Goal: Task Accomplishment & Management: Use online tool/utility

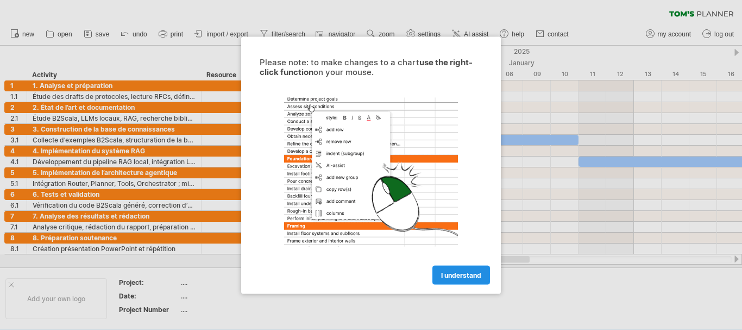
click at [443, 273] on span "I understand" at bounding box center [461, 275] width 40 height 8
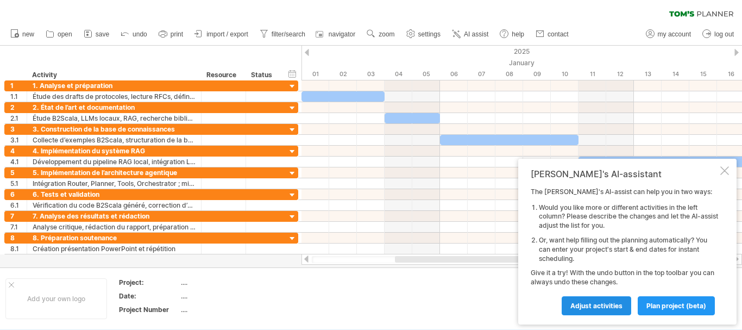
click at [609, 302] on span "Adjust activities" at bounding box center [597, 306] width 52 height 8
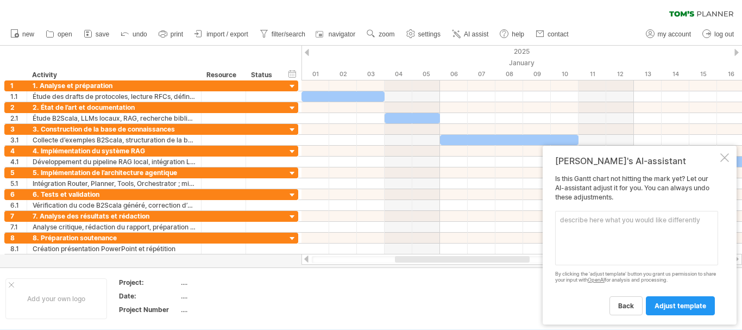
click at [449, 303] on td at bounding box center [409, 299] width 86 height 42
click at [193, 286] on div "...." at bounding box center [226, 282] width 91 height 9
type input "***"
click at [186, 298] on div "...." at bounding box center [226, 295] width 91 height 9
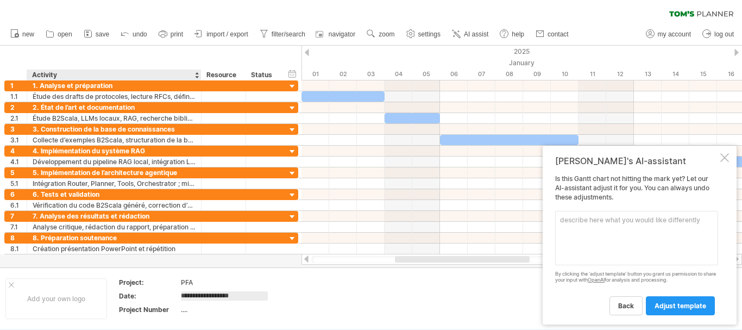
type input "**********"
click at [187, 308] on div "...." at bounding box center [226, 309] width 91 height 9
type input "*"
click at [79, 301] on div "Add your own logo" at bounding box center [56, 298] width 102 height 41
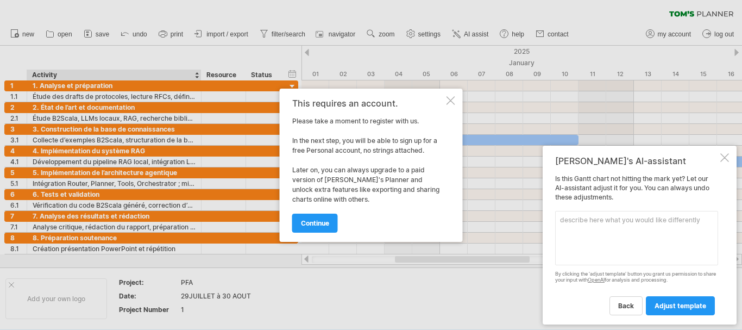
click at [451, 98] on div at bounding box center [451, 100] width 9 height 9
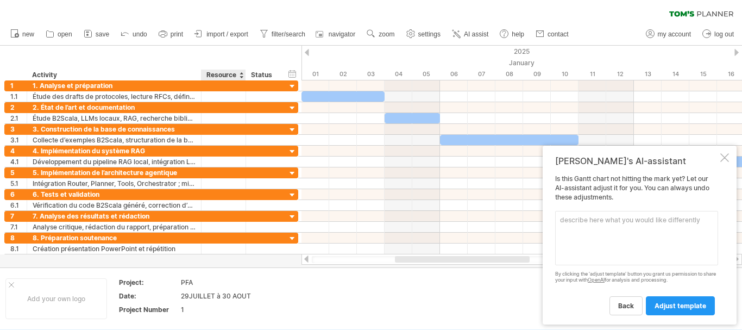
drag, startPoint x: 177, startPoint y: 295, endPoint x: 243, endPoint y: 297, distance: 66.3
click at [243, 297] on tr "Date: 29JUILLET à 30 AOUT" at bounding box center [196, 298] width 154 height 12
drag, startPoint x: 251, startPoint y: 296, endPoint x: 207, endPoint y: 296, distance: 44.0
click at [207, 296] on div "29JUILLET à 30 AOUT" at bounding box center [226, 295] width 91 height 9
click at [207, 296] on input "**********" at bounding box center [224, 295] width 87 height 9
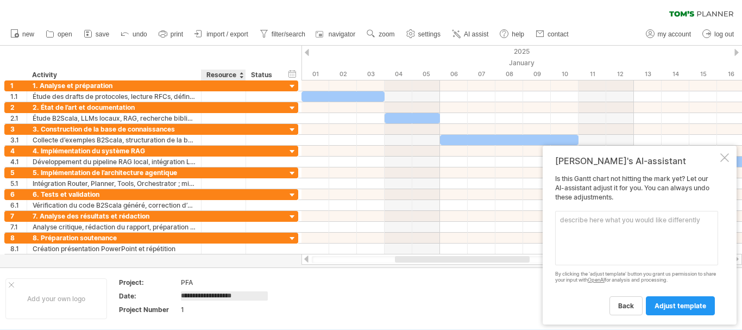
click at [250, 294] on input "**********" at bounding box center [224, 295] width 87 height 9
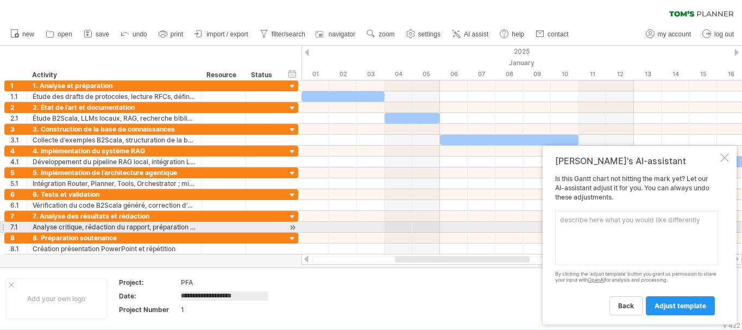
click at [581, 226] on textarea at bounding box center [636, 238] width 163 height 54
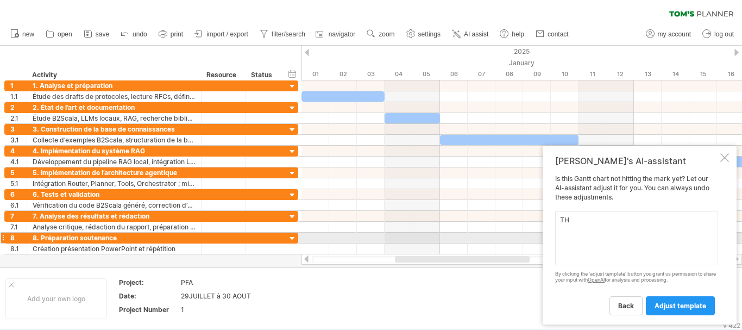
type textarea "T"
paste textarea "29JUILLET à 30 AOUT"
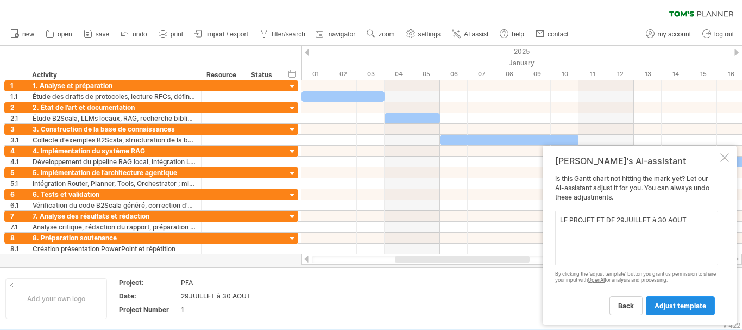
type textarea "LE PROJET ET DE 29JUILLET à 30 AOUT"
click at [669, 308] on span "adjust template" at bounding box center [681, 306] width 52 height 8
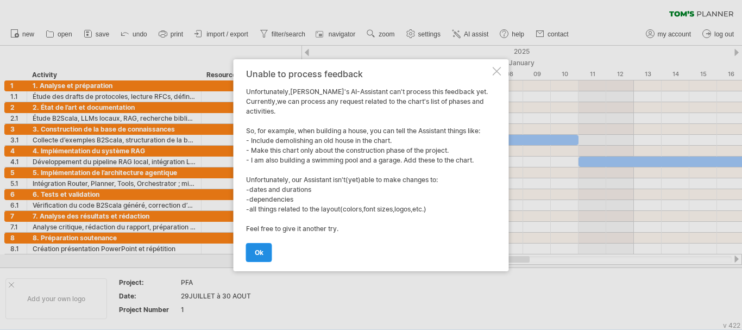
click at [250, 249] on link "ok" at bounding box center [259, 252] width 26 height 19
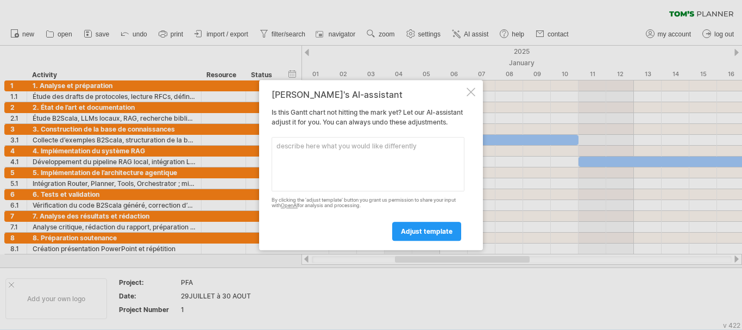
click at [472, 87] on div at bounding box center [471, 91] width 9 height 9
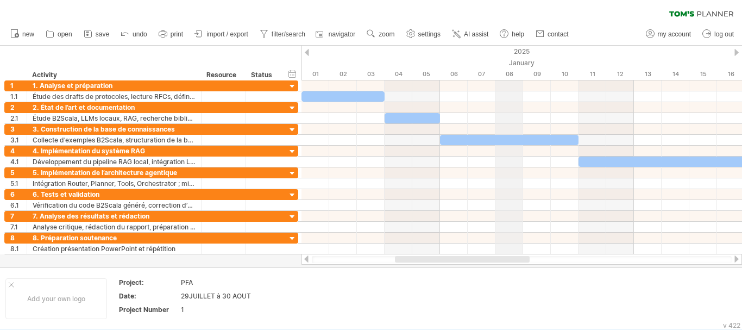
click at [519, 61] on div "January" at bounding box center [731, 62] width 859 height 11
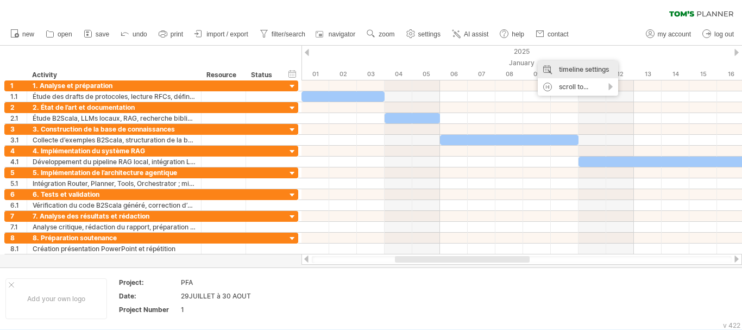
click at [556, 68] on div "timeline settings" at bounding box center [578, 69] width 80 height 17
select select "*"
select select "**"
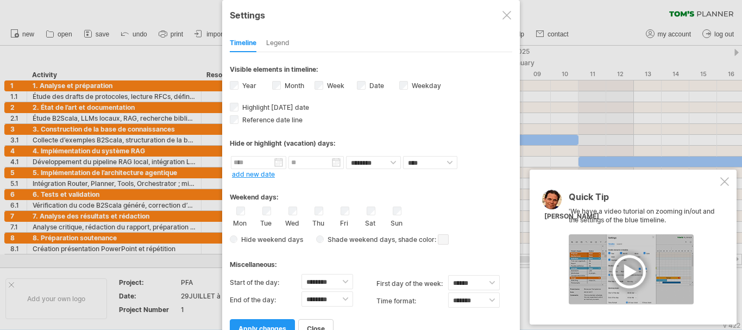
click at [503, 15] on div at bounding box center [507, 15] width 9 height 9
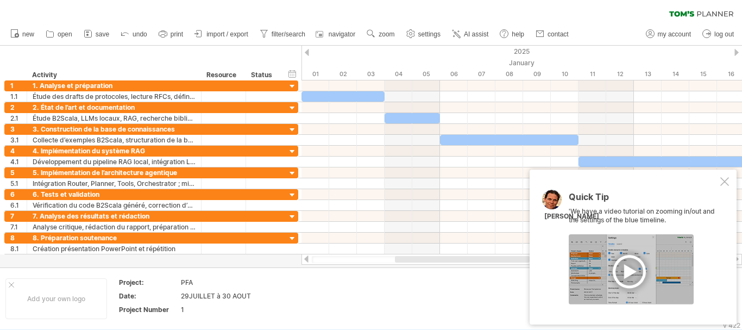
click at [308, 53] on div at bounding box center [307, 52] width 4 height 7
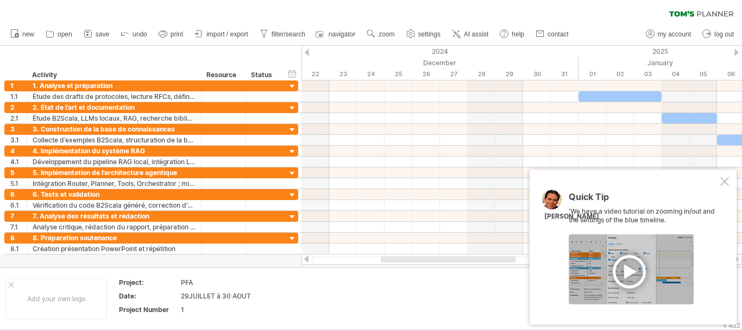
click at [308, 53] on div at bounding box center [307, 52] width 4 height 7
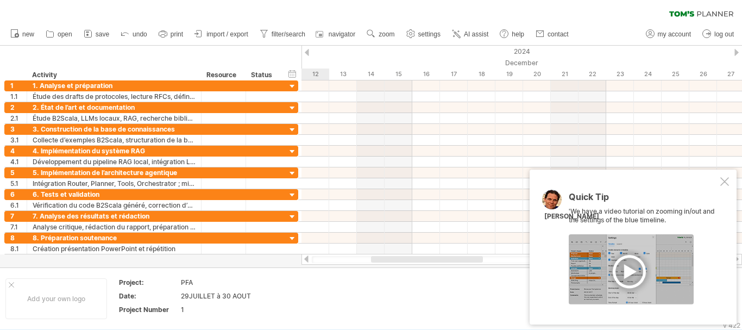
click at [308, 53] on div at bounding box center [307, 52] width 4 height 7
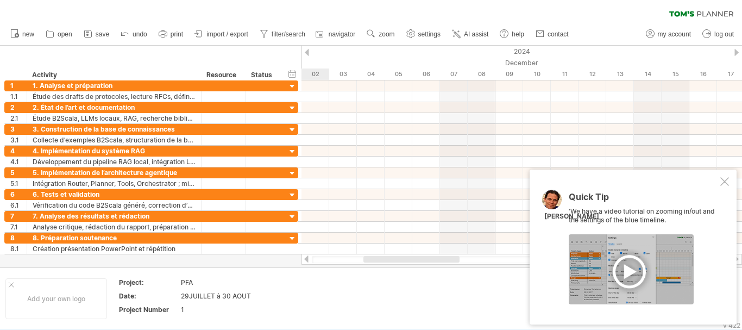
click at [308, 53] on div at bounding box center [307, 52] width 4 height 7
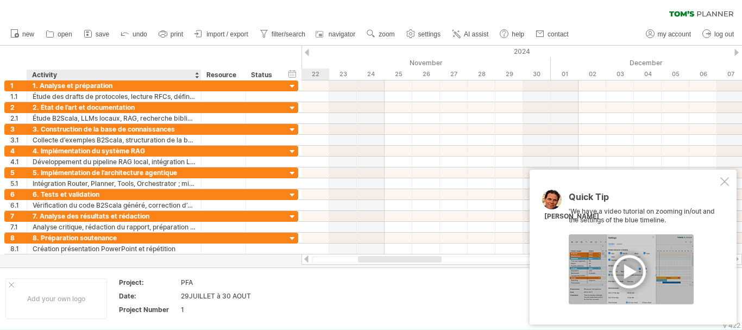
click at [192, 72] on div "Activity" at bounding box center [113, 75] width 163 height 11
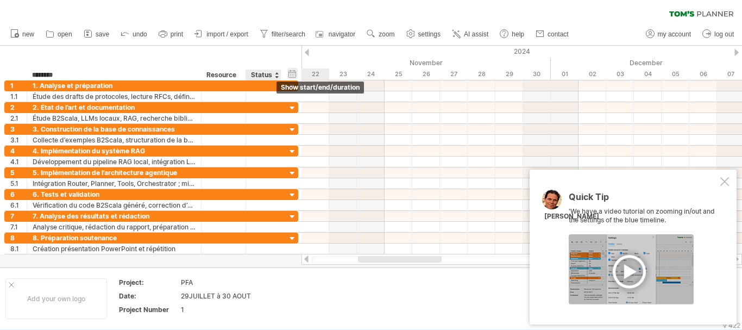
click at [290, 72] on div "hide start/end/duration show start/end/duration" at bounding box center [292, 73] width 10 height 11
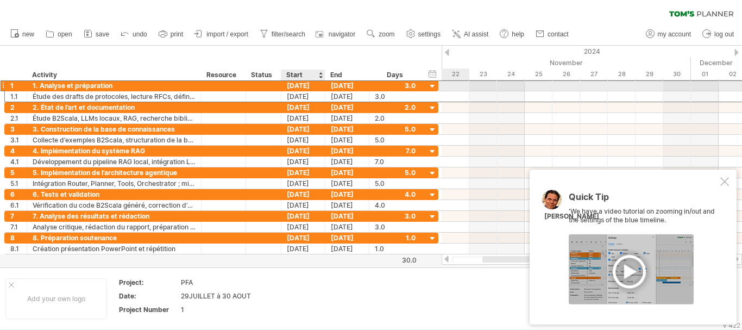
click at [303, 87] on div "[DATE]" at bounding box center [304, 85] width 44 height 10
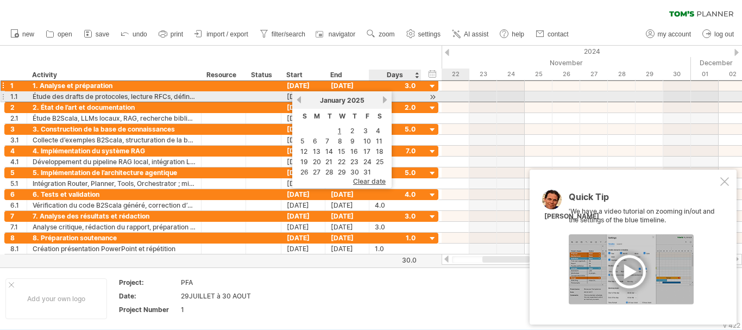
click at [388, 99] on link "next" at bounding box center [385, 100] width 8 height 8
click at [388, 99] on link "next" at bounding box center [384, 100] width 8 height 8
click at [388, 99] on link "next" at bounding box center [385, 100] width 8 height 8
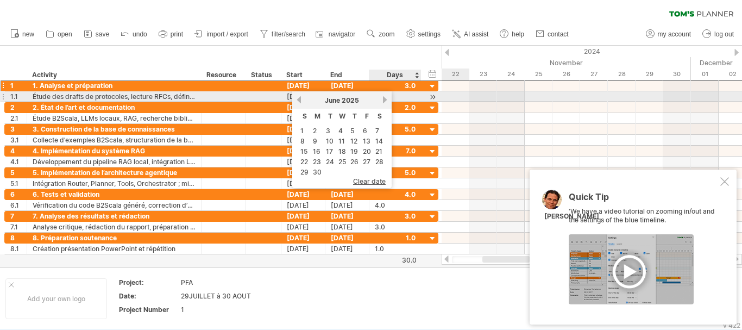
click at [384, 99] on link "next" at bounding box center [385, 100] width 8 height 8
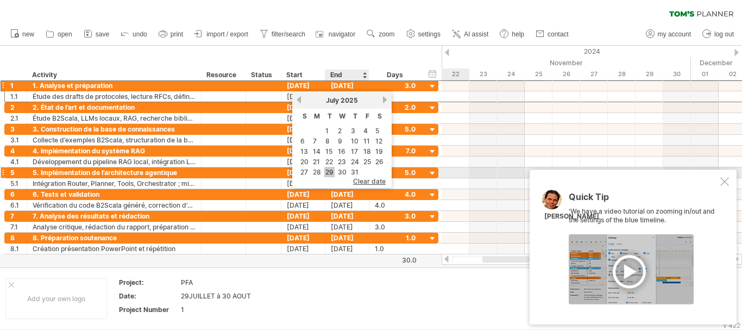
click at [333, 173] on link "29" at bounding box center [329, 172] width 10 height 10
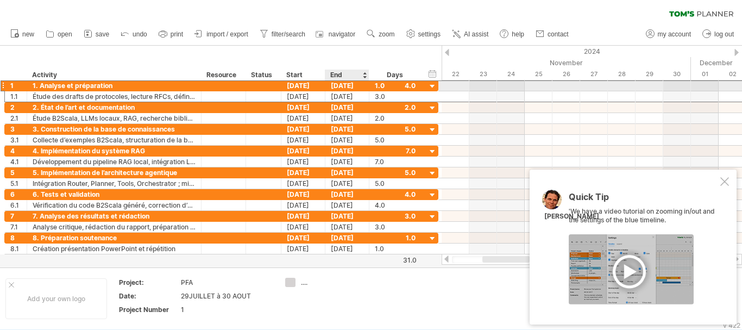
click at [345, 85] on div "[DATE]" at bounding box center [348, 85] width 44 height 10
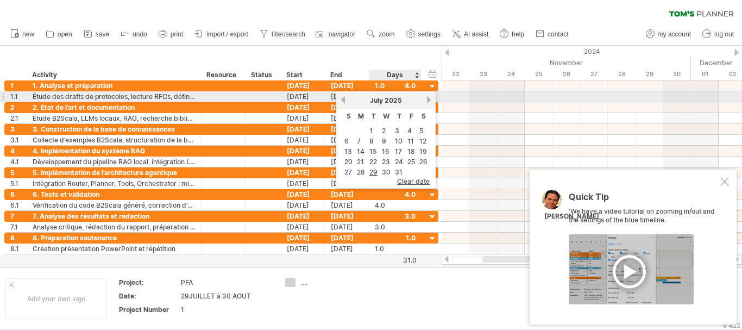
click at [379, 101] on span "July" at bounding box center [376, 100] width 13 height 8
click at [303, 91] on div "[DATE]" at bounding box center [304, 96] width 44 height 10
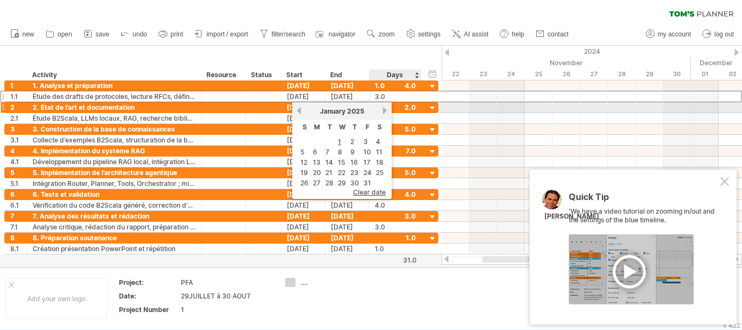
click at [379, 110] on div "[DATE]" at bounding box center [342, 111] width 79 height 8
click at [299, 110] on link "previous" at bounding box center [299, 111] width 8 height 8
click at [299, 111] on link "previous" at bounding box center [299, 111] width 8 height 8
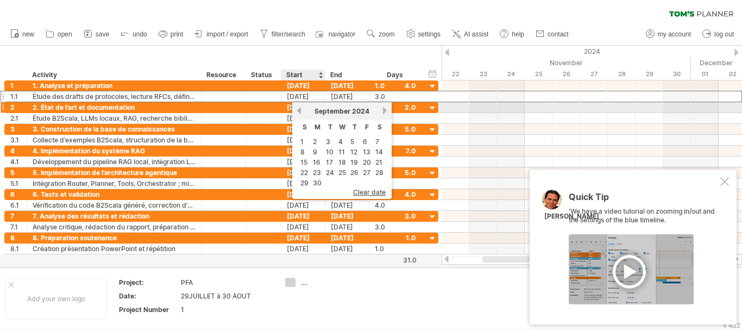
click at [299, 111] on link "previous" at bounding box center [299, 111] width 8 height 8
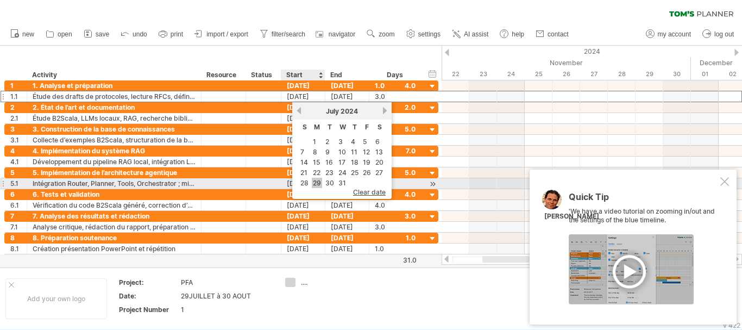
click at [318, 183] on link "29" at bounding box center [317, 183] width 10 height 10
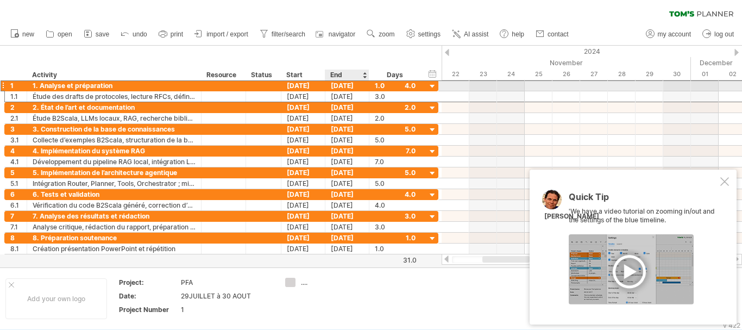
click at [340, 85] on div "[DATE]" at bounding box center [348, 85] width 44 height 10
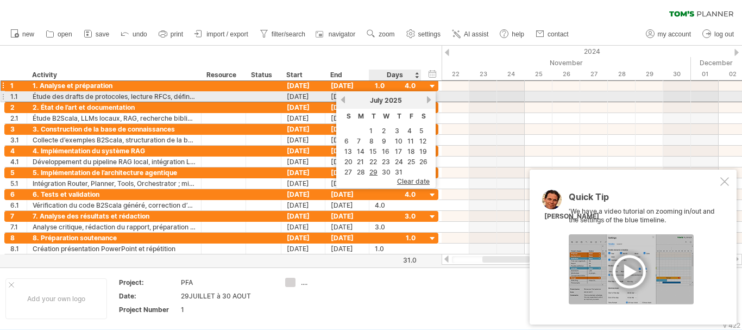
click at [428, 100] on link "next" at bounding box center [429, 100] width 8 height 8
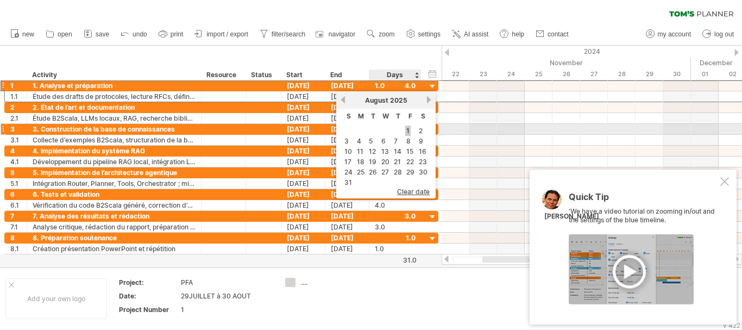
click at [410, 133] on link "1" at bounding box center [407, 131] width 5 height 10
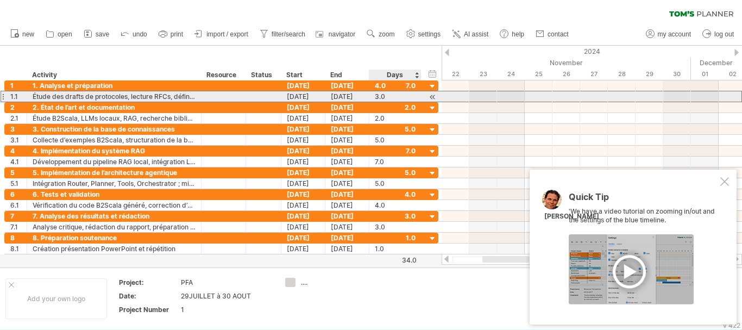
click at [380, 97] on div "3.0" at bounding box center [395, 96] width 41 height 10
click at [457, 100] on div at bounding box center [592, 96] width 301 height 11
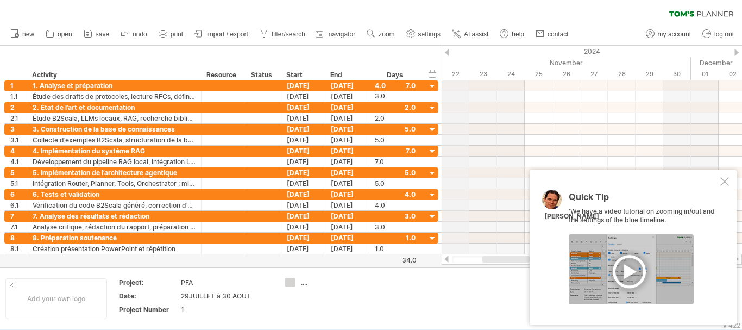
click at [451, 52] on div "2024" at bounding box center [621, 51] width 1857 height 11
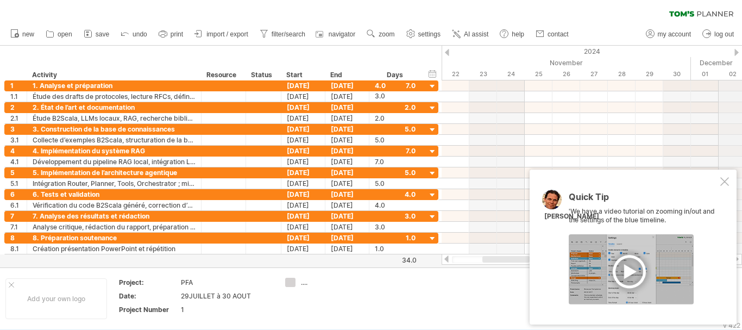
click at [733, 54] on div "2024" at bounding box center [621, 51] width 1857 height 11
click at [741, 49] on div "2024" at bounding box center [621, 51] width 1857 height 11
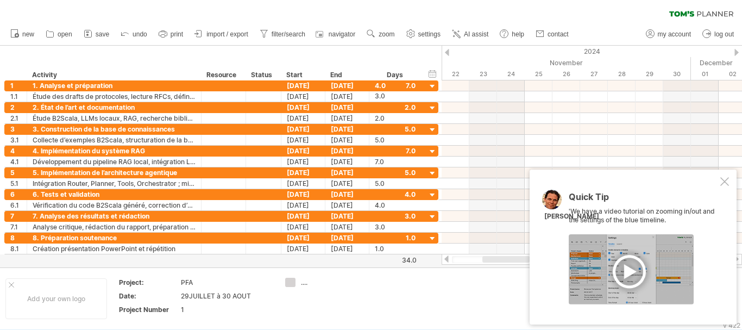
click at [736, 49] on div at bounding box center [737, 52] width 4 height 7
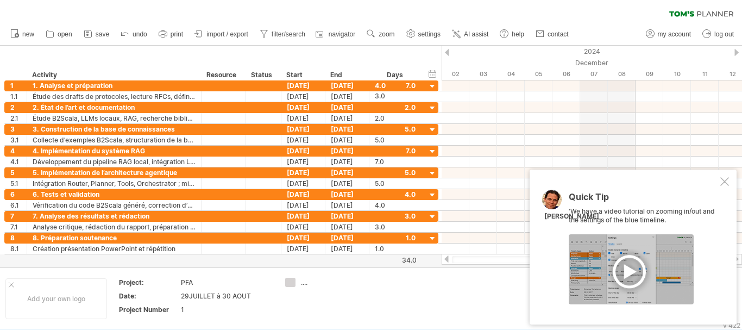
click at [735, 52] on div at bounding box center [737, 52] width 4 height 7
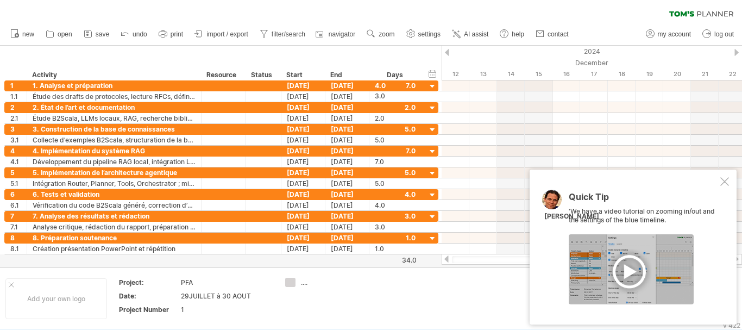
click at [735, 52] on div at bounding box center [737, 52] width 4 height 7
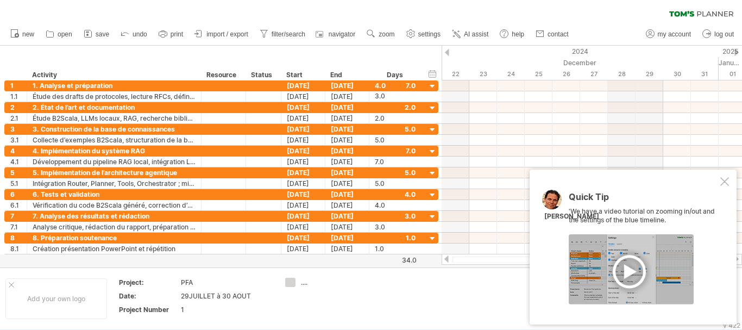
click at [735, 52] on div at bounding box center [737, 52] width 4 height 7
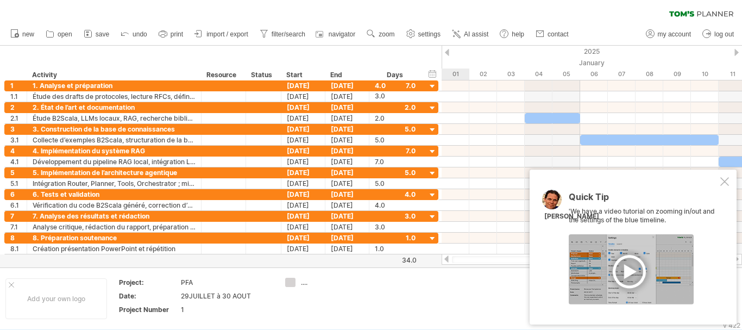
click at [735, 52] on div at bounding box center [737, 52] width 4 height 7
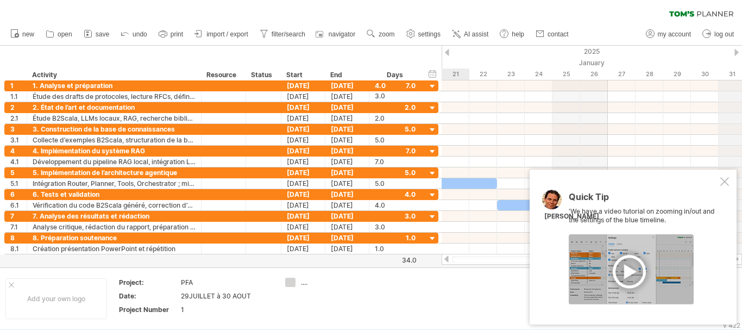
click at [733, 53] on div "2025" at bounding box center [650, 51] width 1524 height 11
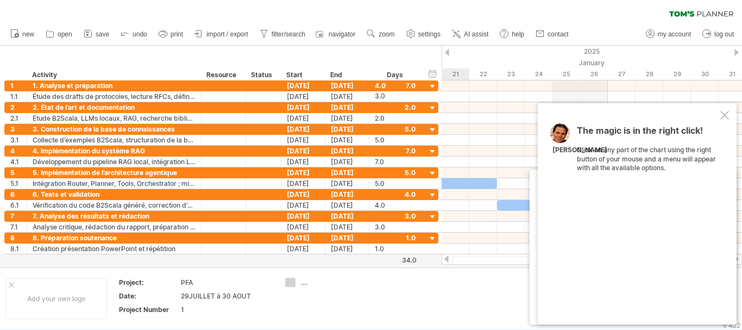
click at [738, 51] on div at bounding box center [737, 52] width 4 height 7
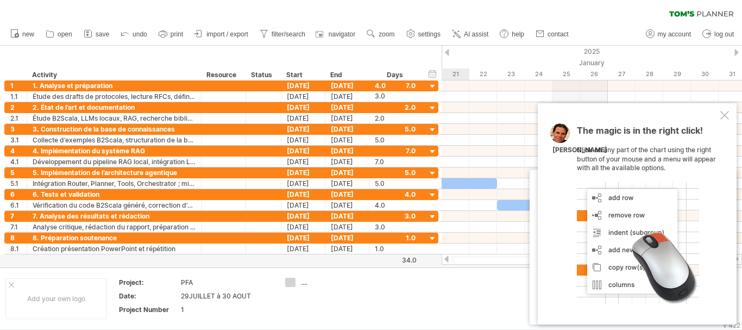
click at [738, 51] on div at bounding box center [737, 52] width 4 height 7
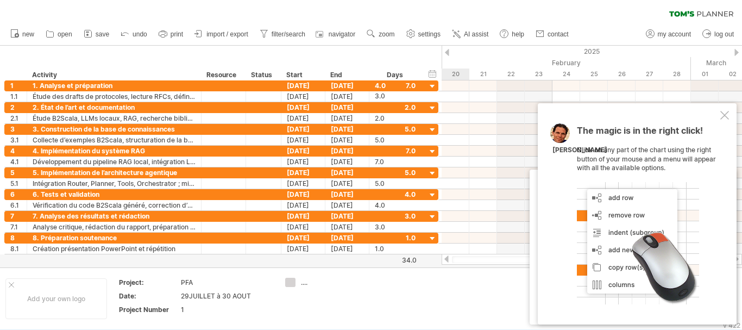
click at [738, 51] on div at bounding box center [737, 52] width 4 height 7
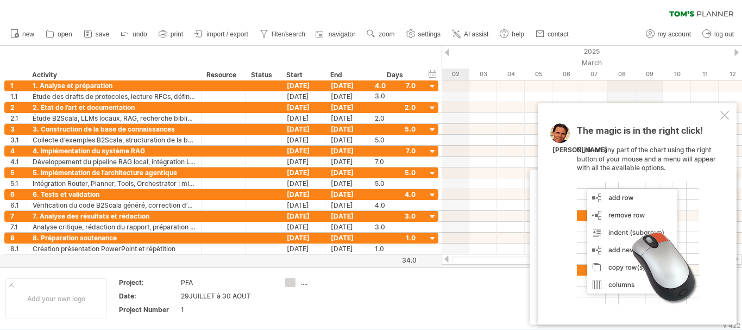
click at [738, 51] on div at bounding box center [737, 52] width 4 height 7
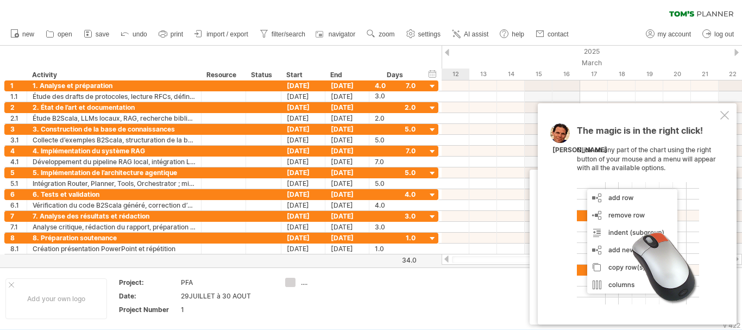
click at [738, 51] on div at bounding box center [737, 52] width 4 height 7
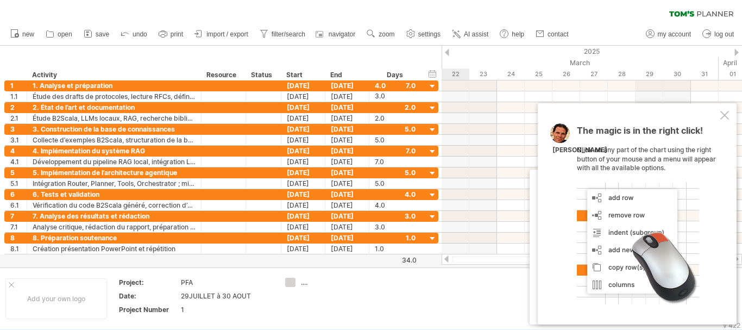
click at [738, 51] on div at bounding box center [737, 52] width 4 height 7
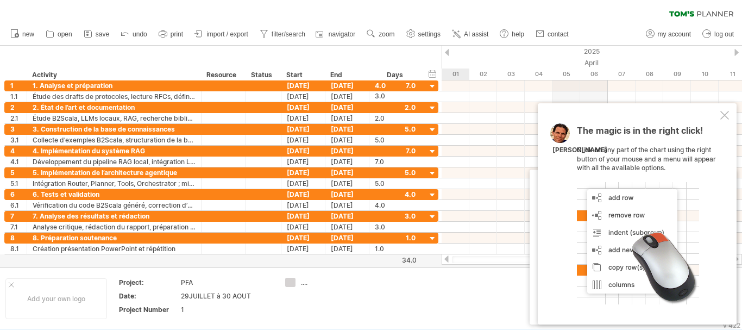
click at [738, 51] on div at bounding box center [737, 52] width 4 height 7
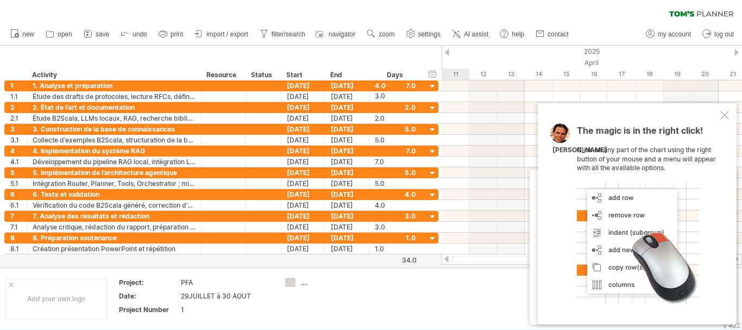
click at [738, 51] on div at bounding box center [737, 52] width 4 height 7
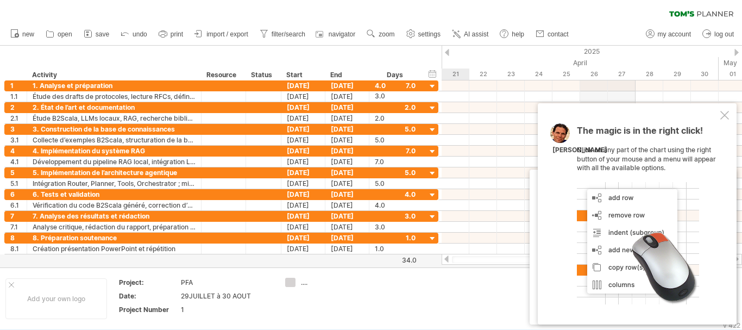
click at [738, 51] on div at bounding box center [737, 52] width 4 height 7
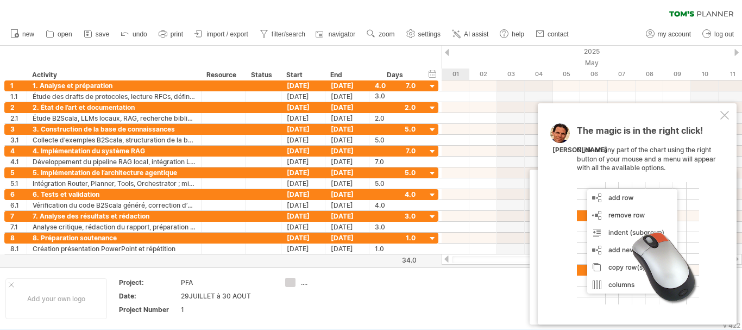
click at [738, 51] on div at bounding box center [737, 52] width 4 height 7
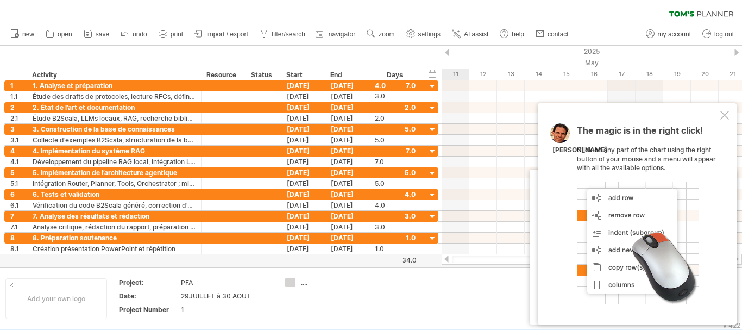
click at [738, 51] on div at bounding box center [737, 52] width 4 height 7
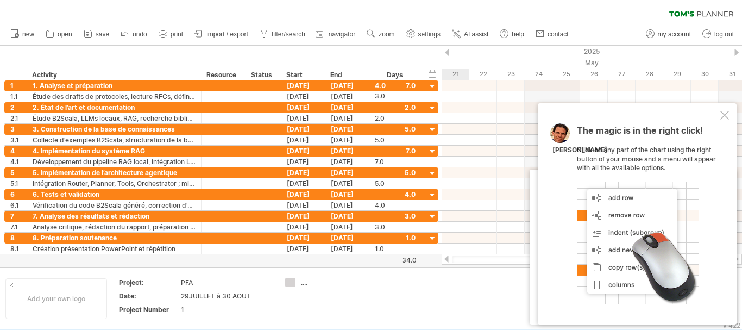
click at [738, 51] on div at bounding box center [737, 52] width 4 height 7
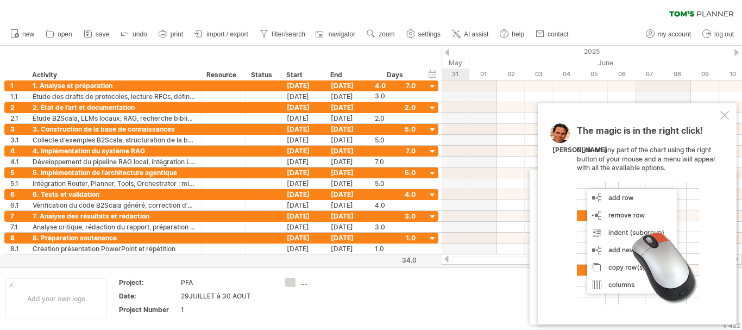
click at [738, 51] on div at bounding box center [737, 52] width 4 height 7
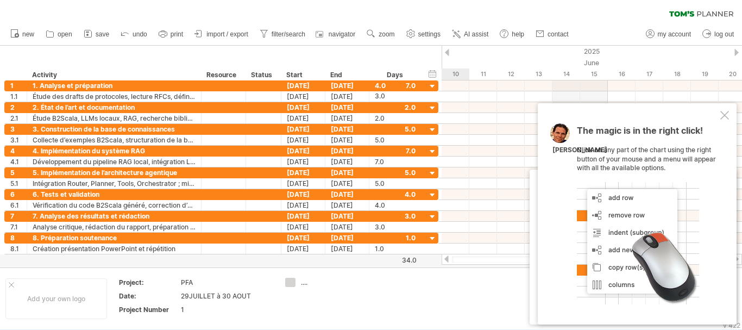
click at [738, 51] on div at bounding box center [737, 52] width 4 height 7
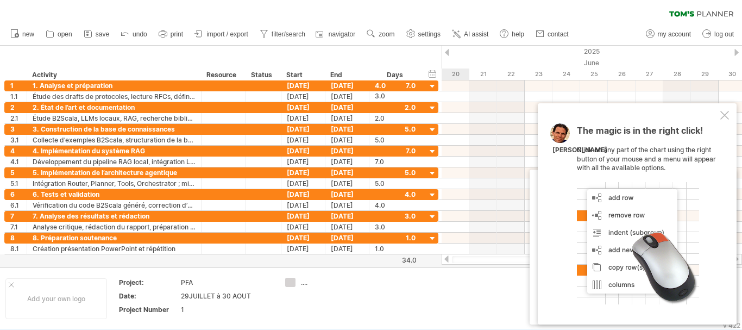
click at [738, 51] on div at bounding box center [737, 52] width 4 height 7
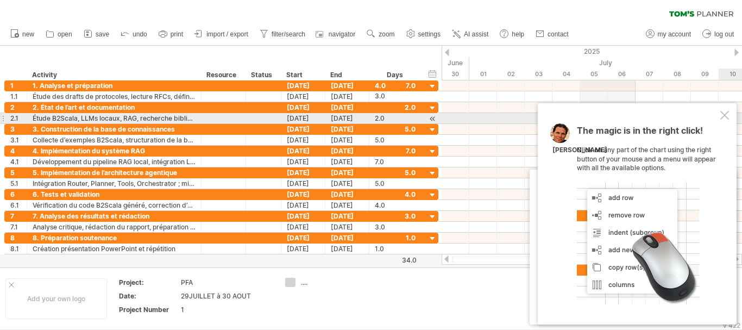
click at [723, 116] on div at bounding box center [725, 115] width 9 height 9
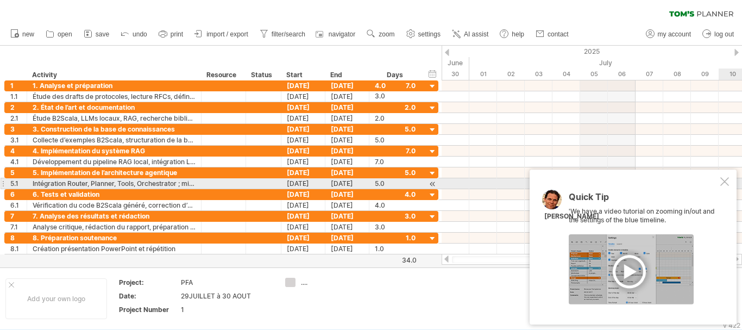
click at [724, 184] on div at bounding box center [725, 181] width 9 height 9
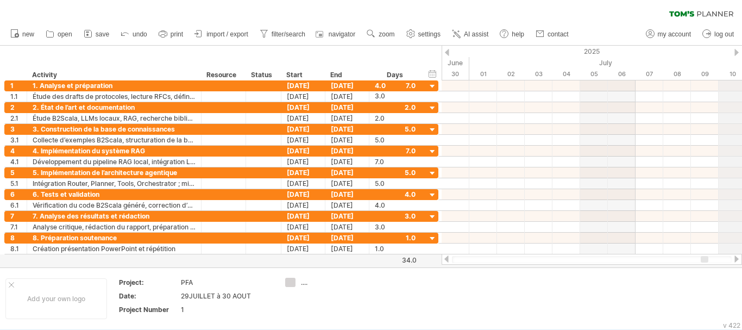
click at [734, 53] on div "2025" at bounding box center [275, 51] width 2273 height 11
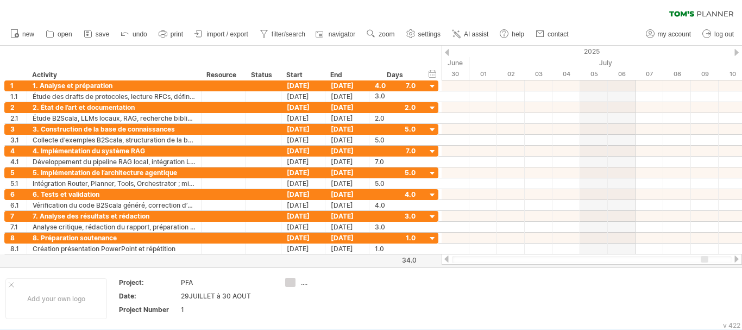
click at [736, 51] on div at bounding box center [737, 52] width 4 height 7
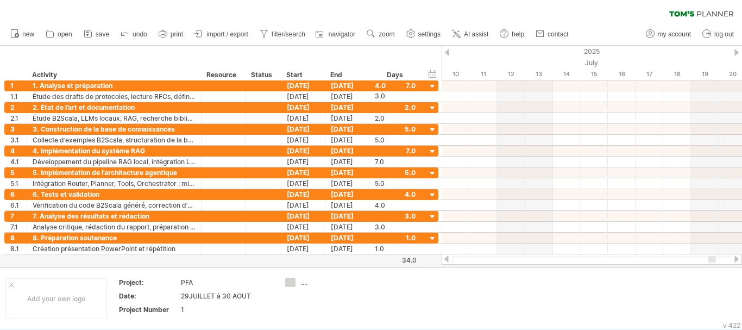
click at [736, 51] on div at bounding box center [737, 52] width 4 height 7
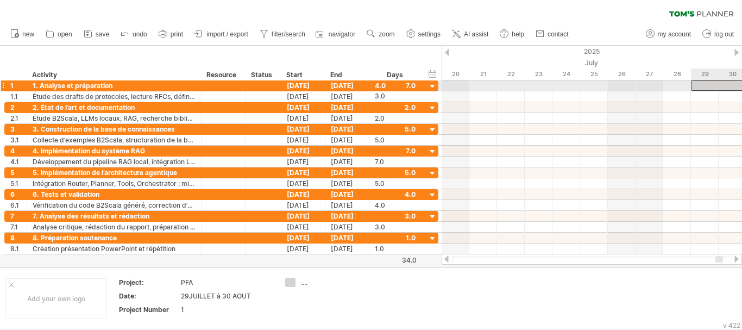
click at [699, 84] on div at bounding box center [746, 85] width 111 height 10
click at [342, 84] on div "[DATE]" at bounding box center [348, 85] width 44 height 10
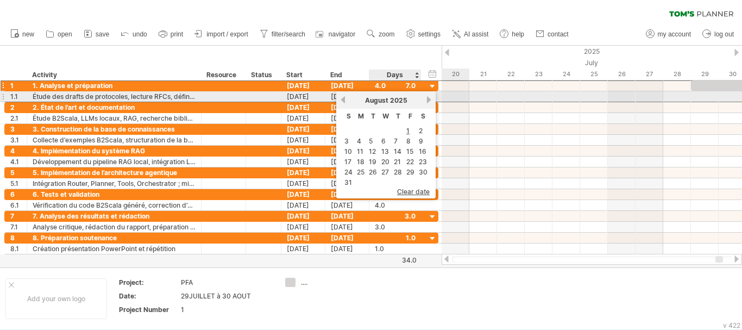
click at [423, 100] on div "[DATE]" at bounding box center [386, 100] width 79 height 8
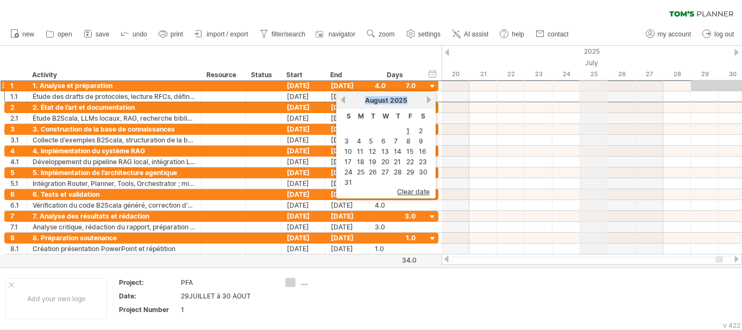
click at [589, 61] on div "July" at bounding box center [344, 62] width 859 height 11
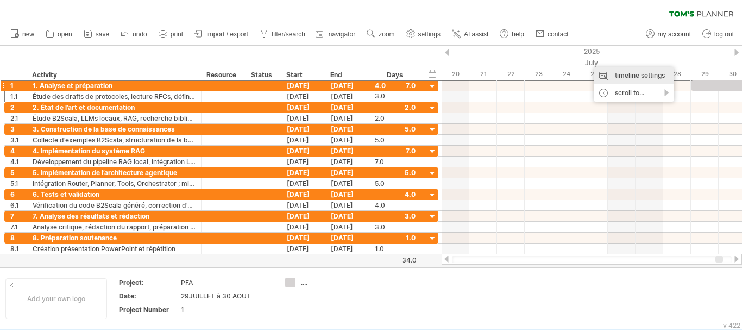
click at [613, 72] on div "timeline settings" at bounding box center [634, 75] width 80 height 17
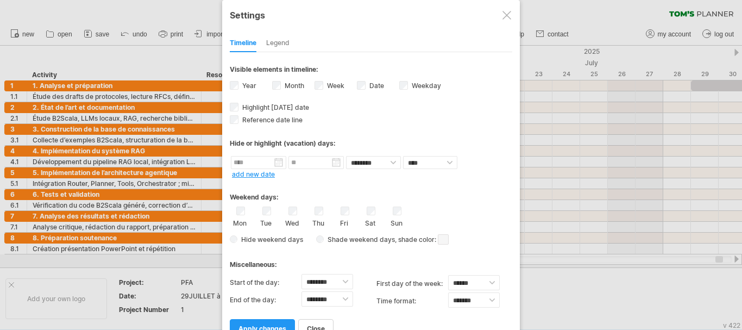
click at [230, 124] on div "**********" at bounding box center [371, 194] width 283 height 285
click at [276, 320] on link "apply changes" at bounding box center [262, 328] width 65 height 19
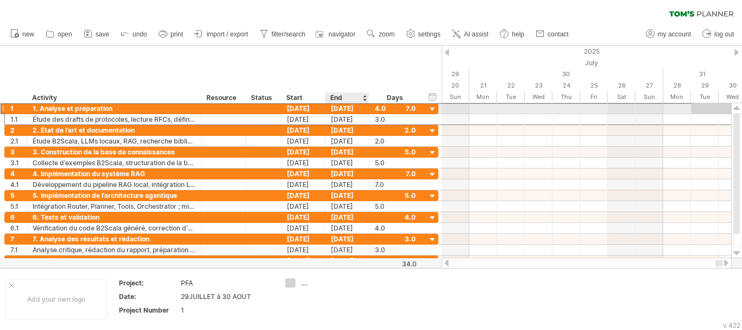
click at [348, 109] on div "[DATE]" at bounding box center [348, 108] width 44 height 10
click at [389, 111] on div "4.0" at bounding box center [395, 108] width 41 height 10
click at [346, 114] on div "**********" at bounding box center [221, 108] width 434 height 11
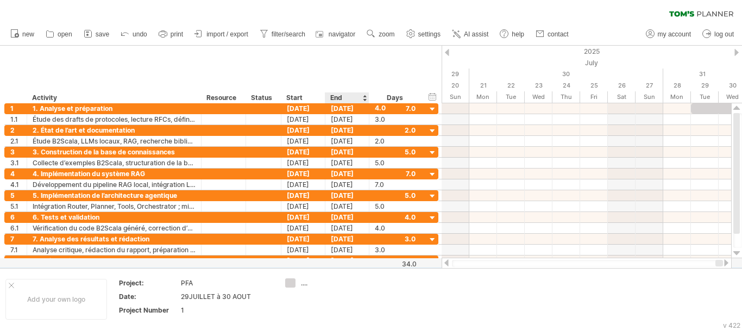
click at [362, 96] on div "End" at bounding box center [346, 97] width 33 height 11
click at [365, 98] on div at bounding box center [364, 97] width 4 height 11
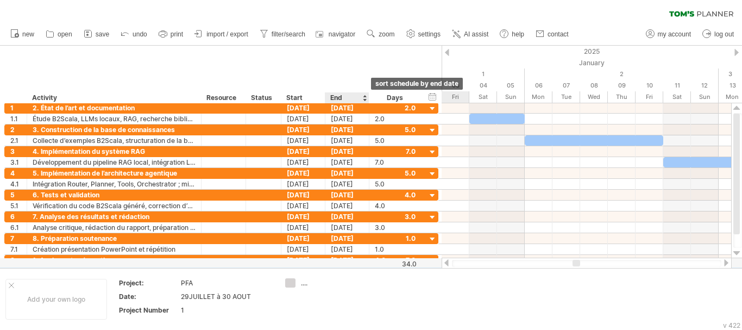
click at [366, 93] on div at bounding box center [364, 97] width 4 height 11
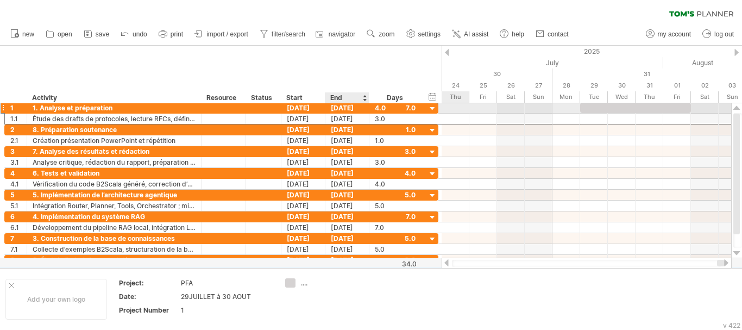
click at [341, 111] on div "[DATE]" at bounding box center [348, 108] width 44 height 10
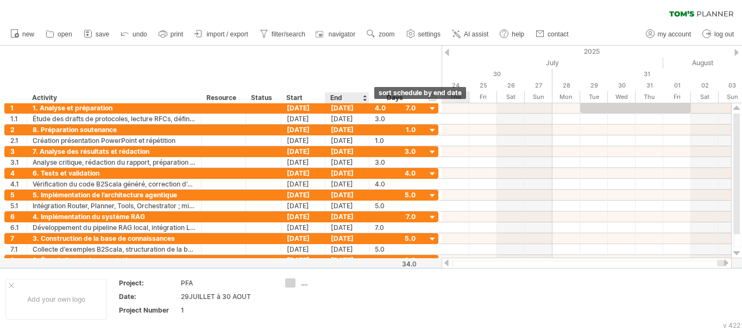
click at [364, 98] on div at bounding box center [364, 97] width 4 height 11
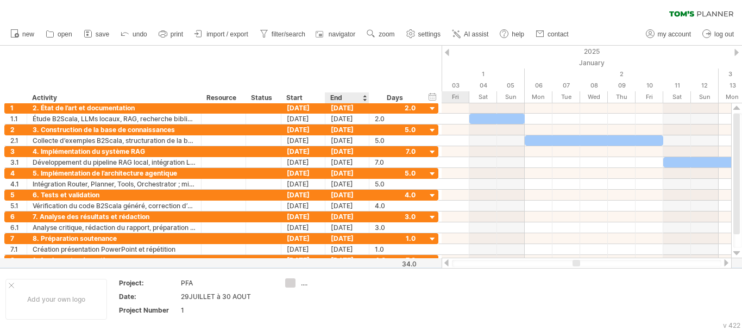
click at [365, 95] on div "End" at bounding box center [347, 97] width 44 height 11
click at [365, 95] on div at bounding box center [364, 97] width 4 height 11
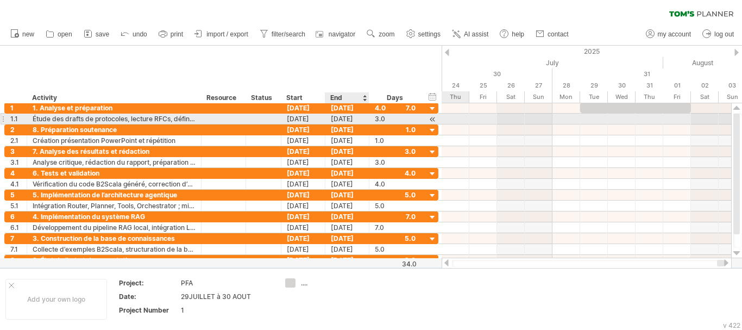
click at [346, 118] on div "[DATE]" at bounding box center [348, 119] width 44 height 10
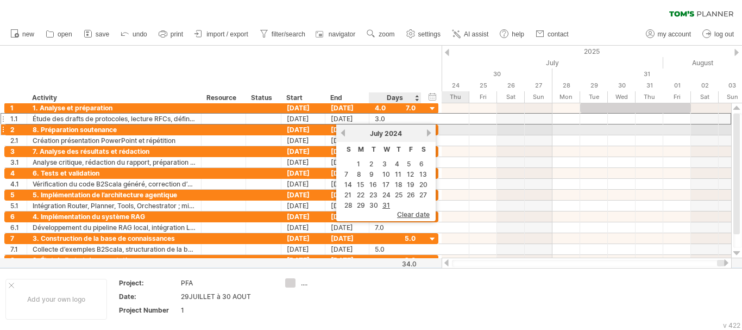
click at [429, 132] on link "next" at bounding box center [429, 133] width 8 height 8
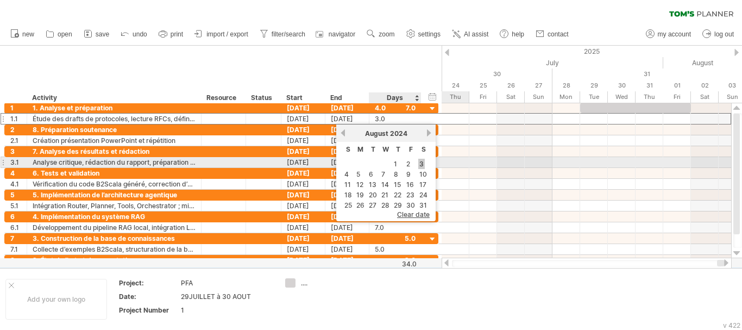
click at [422, 159] on link "3" at bounding box center [421, 164] width 7 height 10
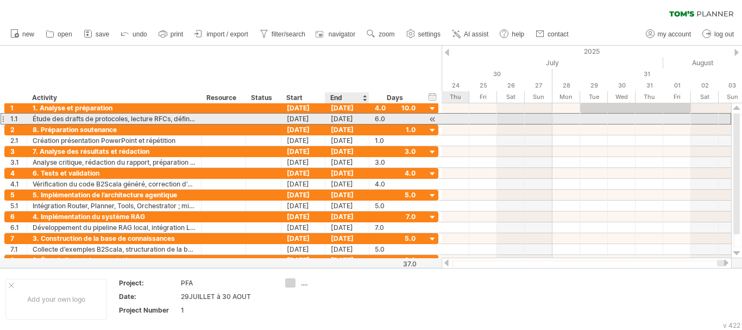
click at [335, 118] on div "[DATE]" at bounding box center [348, 119] width 44 height 10
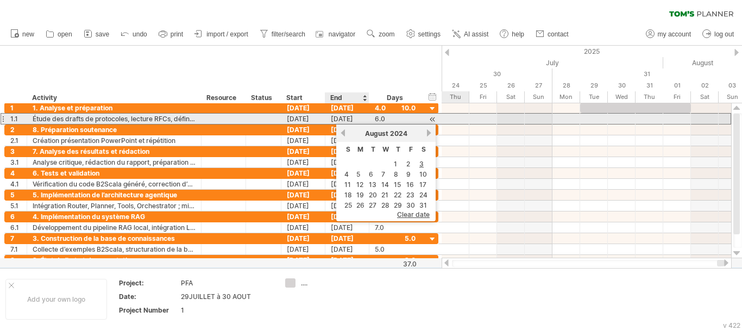
click at [335, 118] on div "[DATE]" at bounding box center [348, 119] width 44 height 10
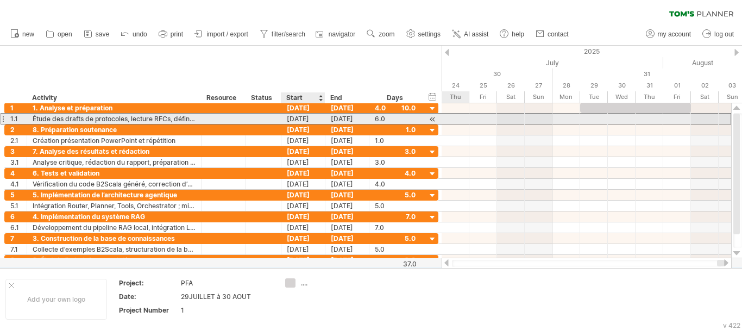
click at [303, 117] on div "[DATE]" at bounding box center [304, 119] width 44 height 10
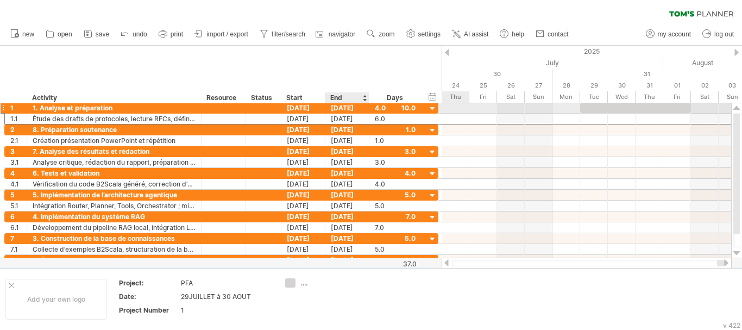
click at [340, 107] on div "[DATE]" at bounding box center [348, 108] width 44 height 10
click at [340, 108] on div "[DATE]" at bounding box center [348, 108] width 44 height 10
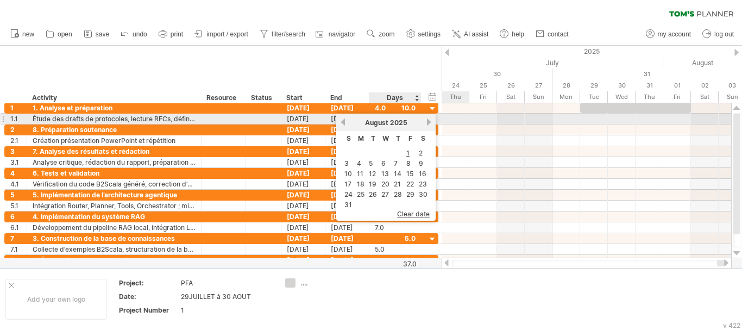
click at [430, 123] on link "next" at bounding box center [429, 122] width 8 height 8
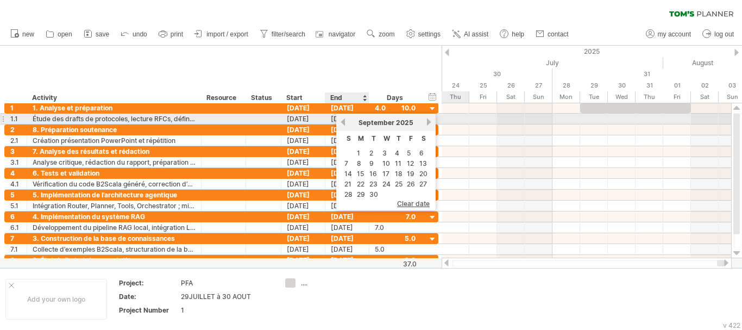
click at [342, 123] on link "previous" at bounding box center [343, 122] width 8 height 8
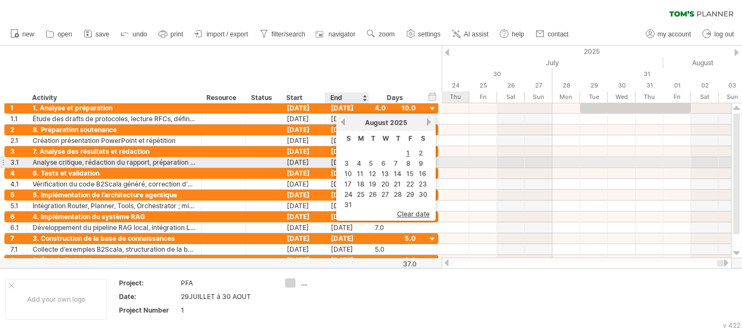
click at [343, 162] on td "3" at bounding box center [348, 163] width 11 height 9
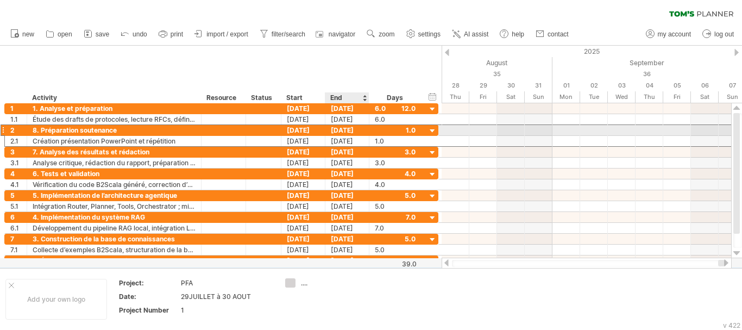
click at [337, 129] on div "[DATE]" at bounding box center [348, 130] width 44 height 10
click at [345, 129] on div "[DATE]" at bounding box center [348, 130] width 44 height 10
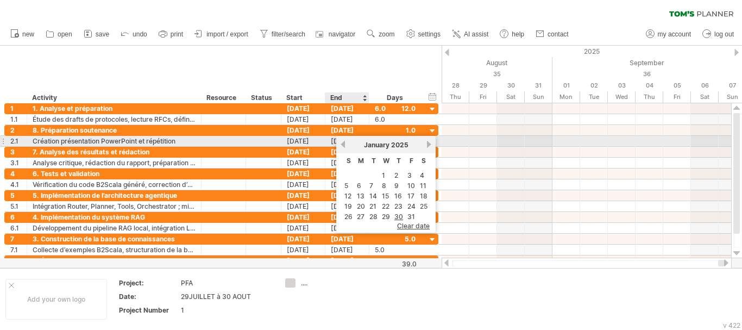
click at [342, 143] on link "previous" at bounding box center [343, 144] width 8 height 8
click at [427, 146] on link "next" at bounding box center [429, 144] width 8 height 8
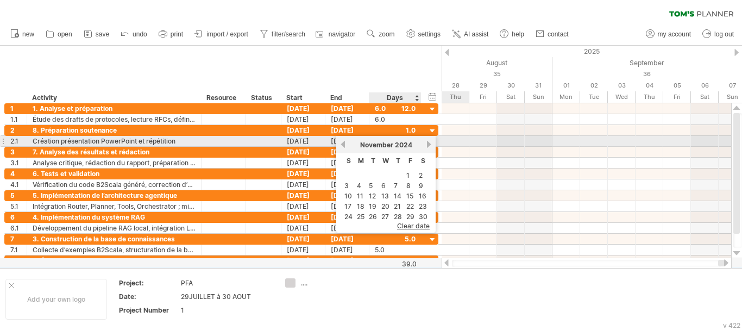
click at [427, 146] on link "next" at bounding box center [429, 144] width 8 height 8
click at [427, 146] on link "next" at bounding box center [428, 144] width 8 height 8
click at [427, 146] on link "next" at bounding box center [429, 144] width 8 height 8
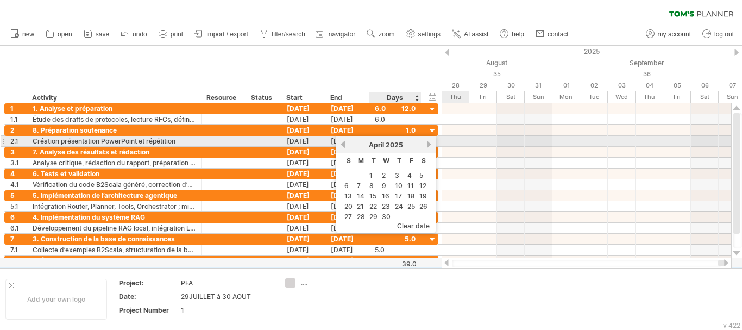
click at [427, 146] on link "next" at bounding box center [429, 144] width 8 height 8
click at [430, 141] on link "next" at bounding box center [429, 144] width 8 height 8
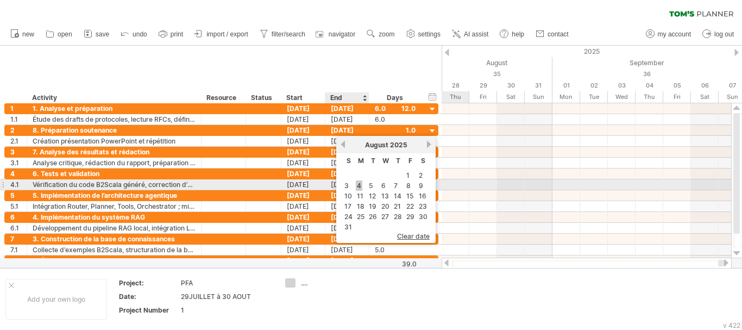
click at [358, 185] on link "4" at bounding box center [359, 185] width 7 height 10
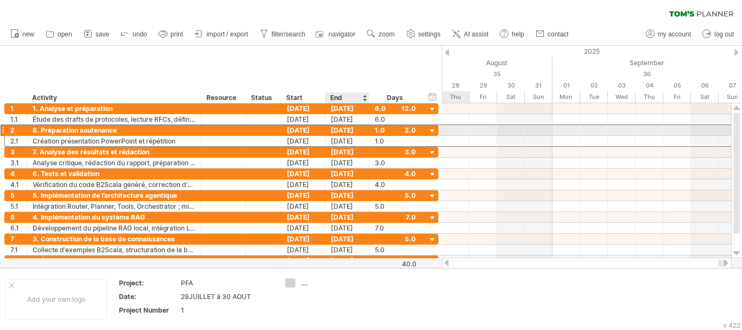
click at [341, 130] on div "[DATE]" at bounding box center [348, 130] width 44 height 10
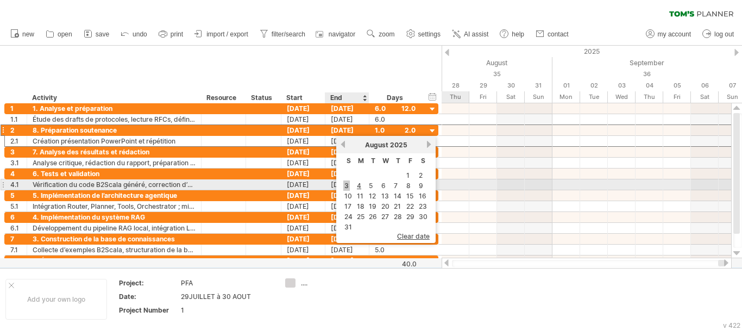
click at [348, 185] on link "3" at bounding box center [346, 185] width 7 height 10
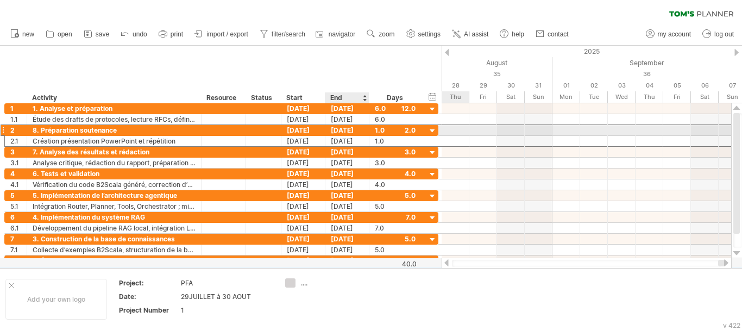
click at [341, 127] on div "[DATE]" at bounding box center [348, 130] width 44 height 10
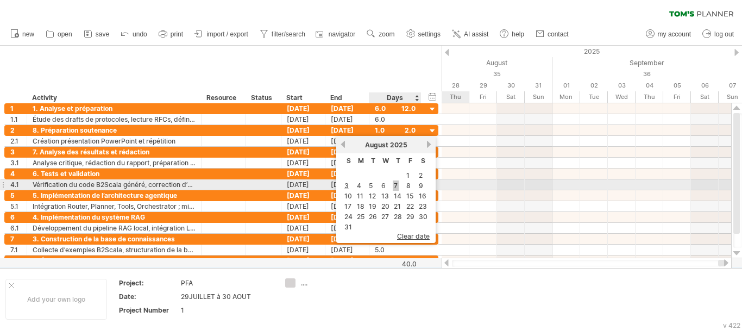
click at [393, 185] on link "7" at bounding box center [396, 185] width 6 height 10
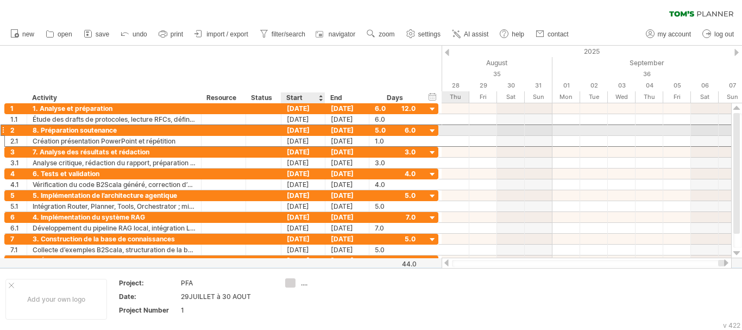
click at [309, 128] on div "[DATE]" at bounding box center [304, 130] width 44 height 10
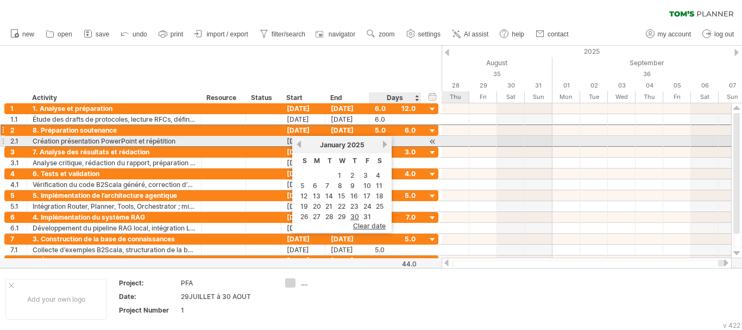
click at [384, 146] on link "next" at bounding box center [385, 144] width 8 height 8
click at [384, 146] on link "next" at bounding box center [384, 144] width 8 height 8
click at [384, 146] on link "next" at bounding box center [385, 144] width 8 height 8
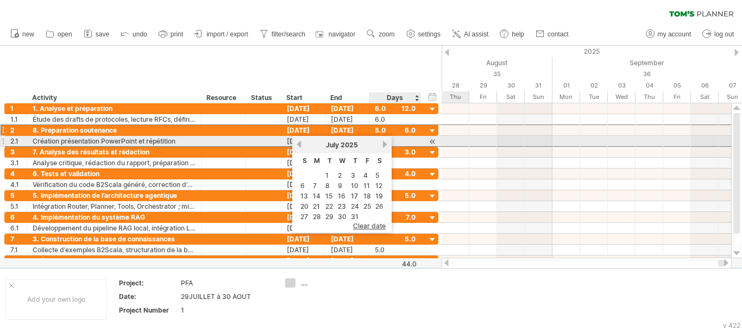
click at [384, 146] on link "next" at bounding box center [385, 144] width 8 height 8
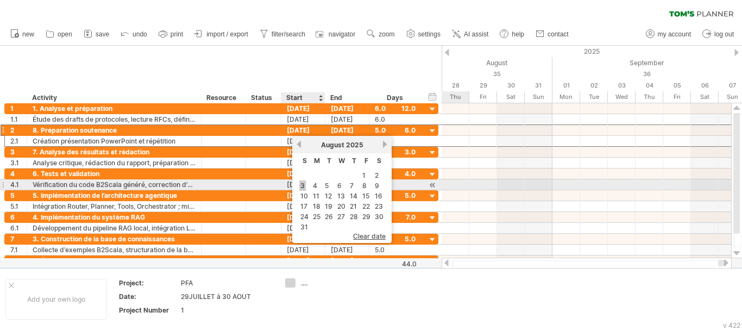
click at [303, 189] on link "3" at bounding box center [302, 185] width 7 height 10
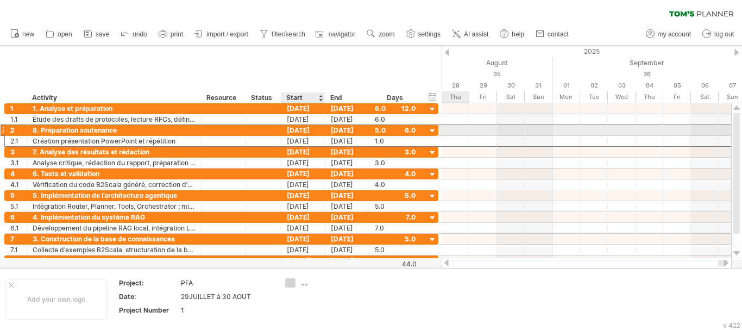
click at [297, 129] on div "[DATE]" at bounding box center [304, 130] width 44 height 10
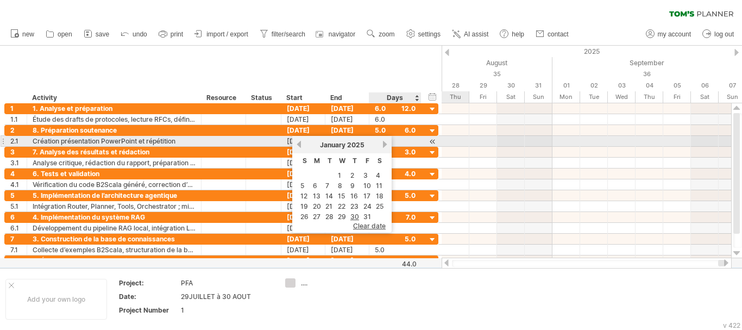
click at [385, 144] on link "next" at bounding box center [385, 144] width 8 height 8
click at [385, 144] on link "next" at bounding box center [384, 144] width 8 height 8
click at [385, 144] on link "next" at bounding box center [385, 144] width 8 height 8
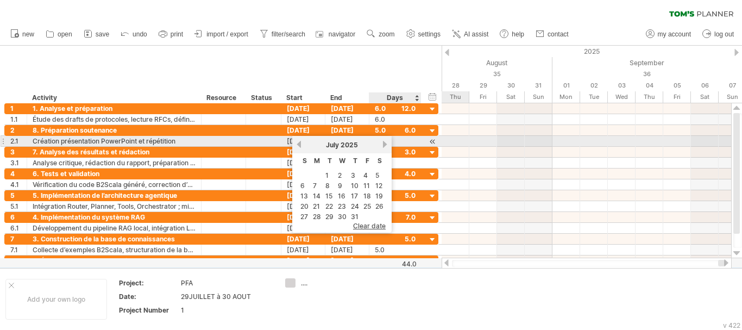
click at [385, 144] on link "next" at bounding box center [385, 144] width 8 height 8
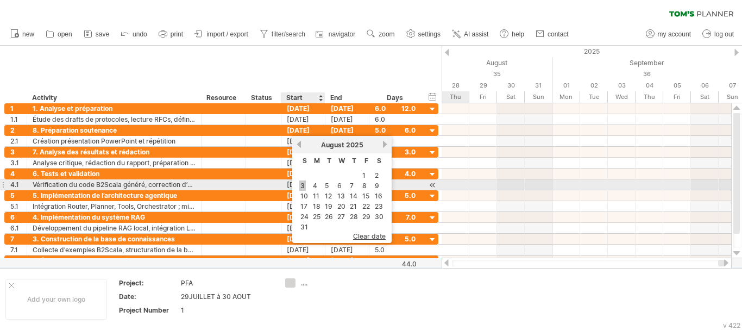
click at [303, 187] on link "3" at bounding box center [302, 185] width 7 height 10
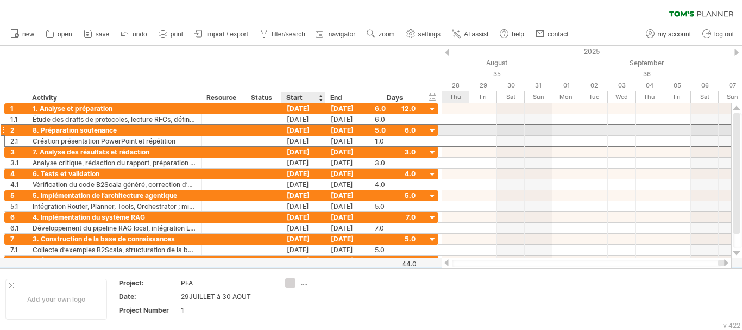
click at [295, 129] on div "[DATE]" at bounding box center [304, 130] width 44 height 10
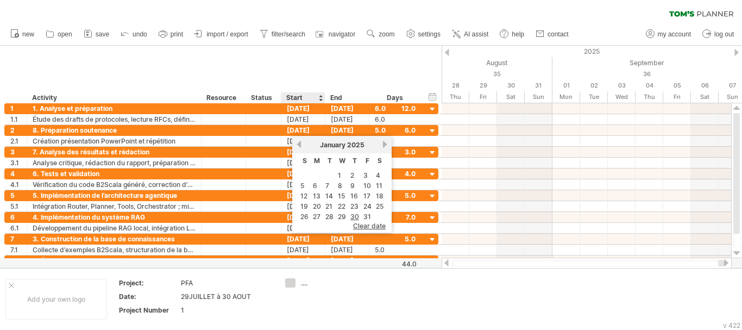
click at [296, 93] on div "Start" at bounding box center [302, 97] width 33 height 11
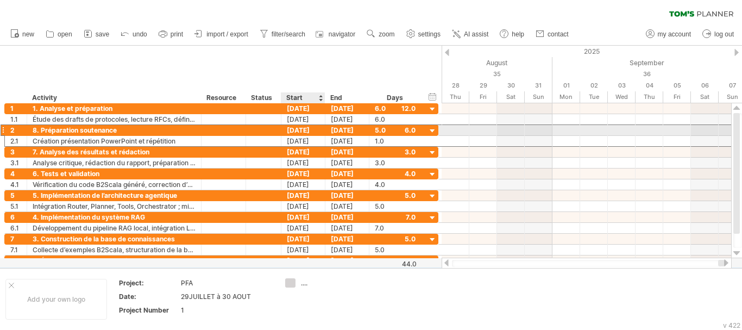
click at [292, 127] on div "[DATE]" at bounding box center [304, 130] width 44 height 10
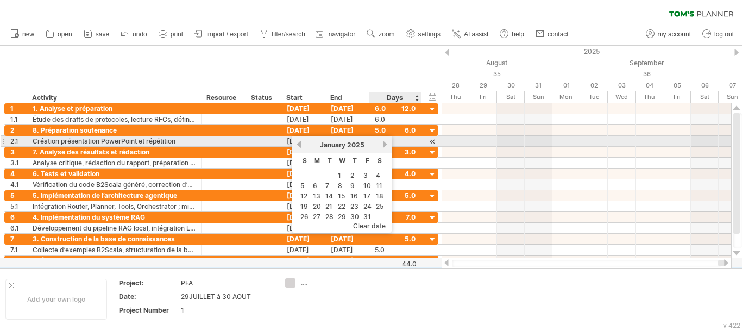
click at [383, 141] on link "next" at bounding box center [385, 144] width 8 height 8
click at [383, 141] on link "next" at bounding box center [384, 144] width 8 height 8
click at [383, 141] on link "next" at bounding box center [385, 144] width 8 height 8
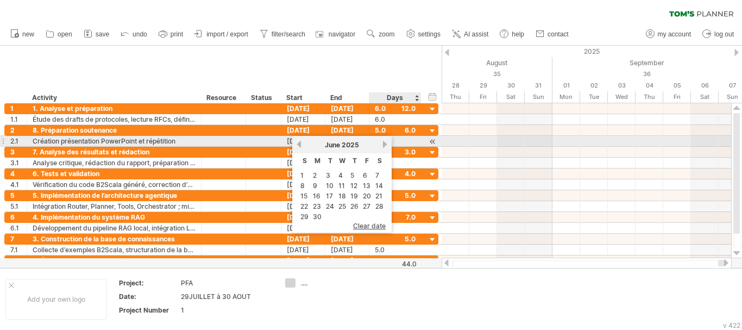
click at [383, 141] on link "next" at bounding box center [385, 144] width 8 height 8
click at [297, 142] on link "previous" at bounding box center [299, 144] width 8 height 8
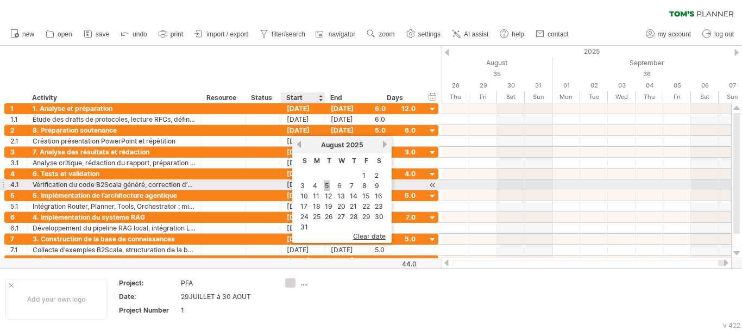
click at [329, 188] on link "5" at bounding box center [327, 185] width 6 height 10
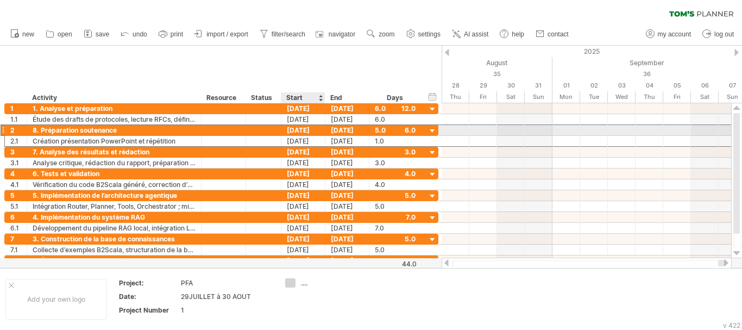
click at [290, 129] on div "[DATE]" at bounding box center [304, 130] width 44 height 10
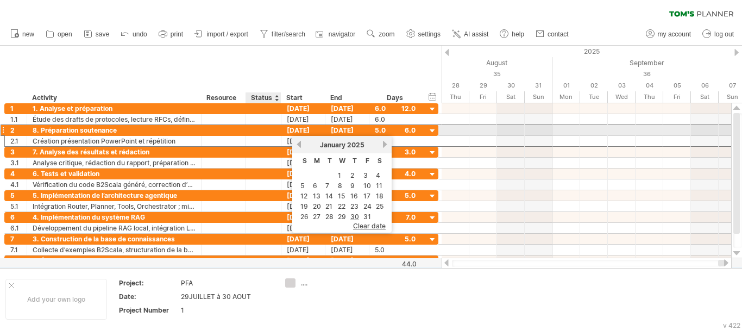
click at [283, 129] on div "[DATE]" at bounding box center [304, 130] width 44 height 10
click at [2, 128] on div at bounding box center [3, 129] width 4 height 11
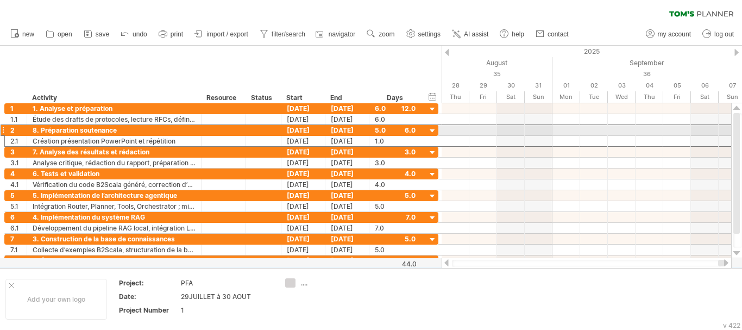
click at [2, 128] on div at bounding box center [3, 129] width 4 height 11
click at [3, 128] on div at bounding box center [3, 129] width 4 height 11
click at [435, 130] on div at bounding box center [433, 131] width 10 height 10
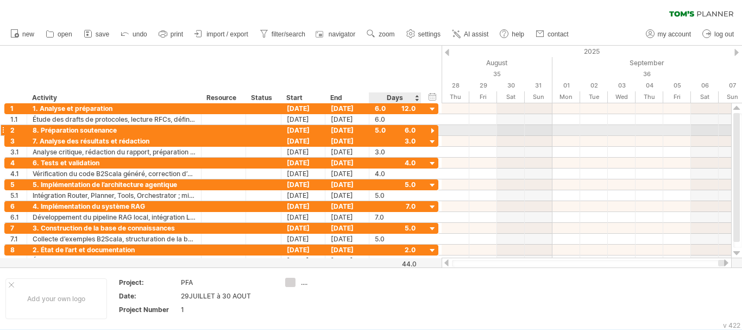
click at [431, 130] on div at bounding box center [433, 131] width 10 height 10
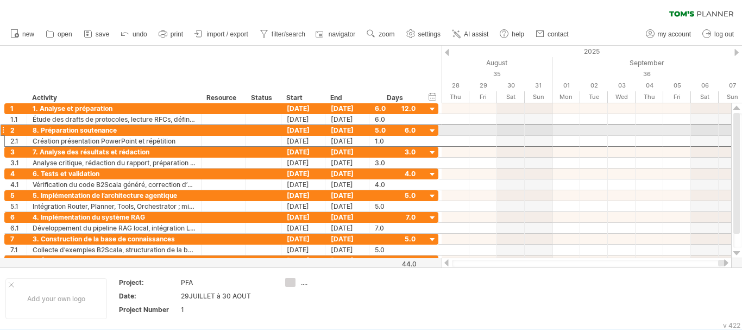
click at [1, 129] on div at bounding box center [3, 129] width 4 height 11
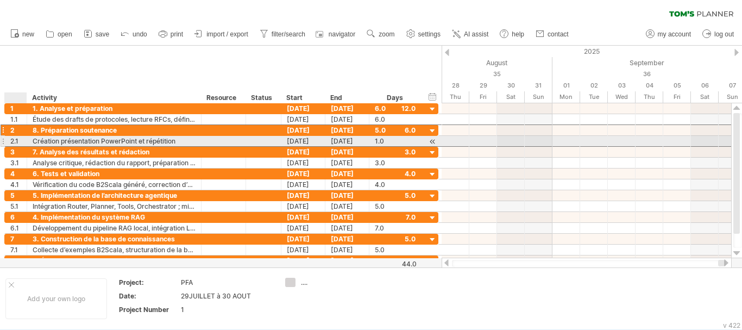
click at [9, 138] on div "2.1" at bounding box center [16, 141] width 22 height 10
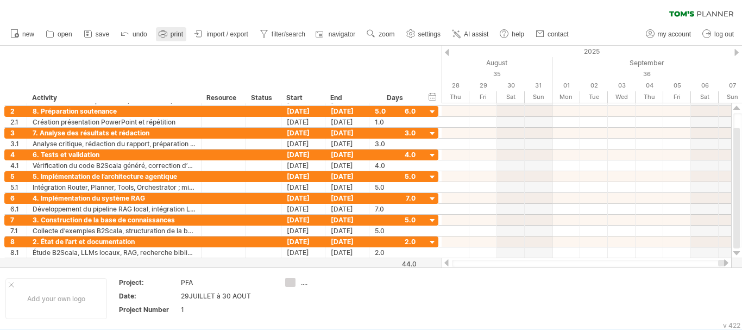
click at [174, 36] on span "print" at bounding box center [177, 34] width 12 height 8
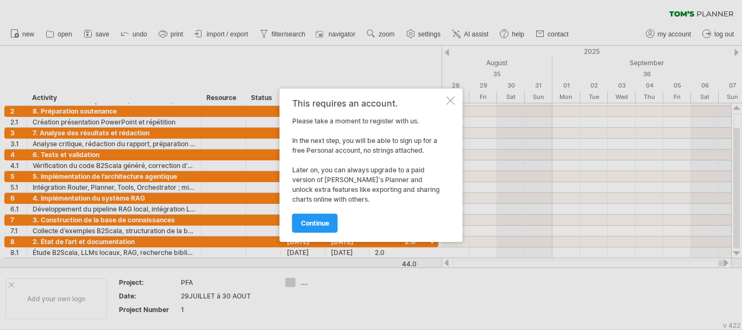
click at [313, 209] on div "continue" at bounding box center [368, 218] width 152 height 28
click at [321, 222] on span "continue" at bounding box center [315, 223] width 28 height 8
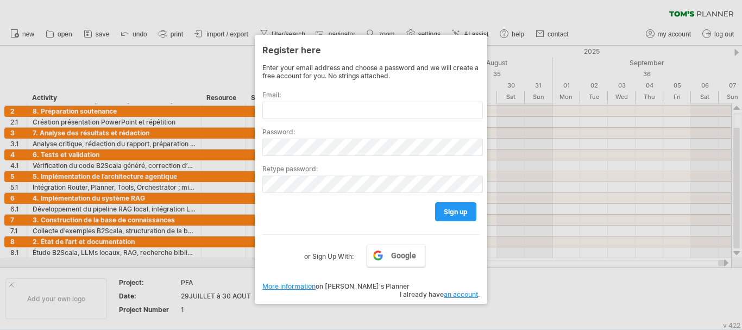
click at [522, 296] on div at bounding box center [371, 165] width 742 height 330
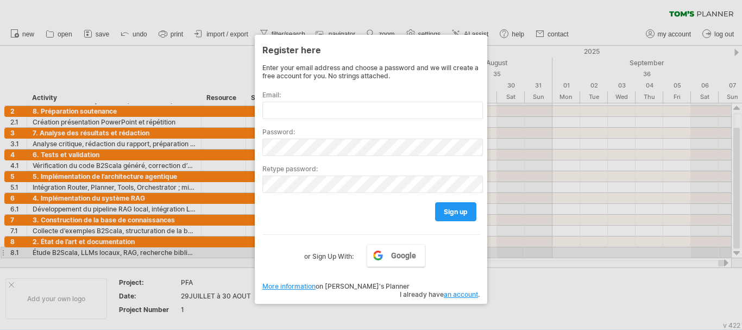
click at [336, 256] on label "or Sign Up With:" at bounding box center [328, 253] width 49 height 18
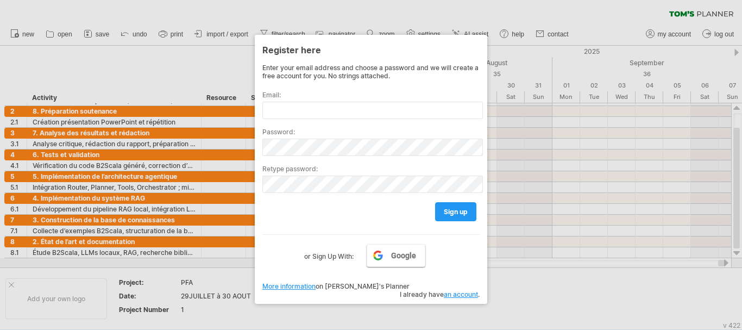
click at [404, 259] on span "Google" at bounding box center [403, 255] width 25 height 9
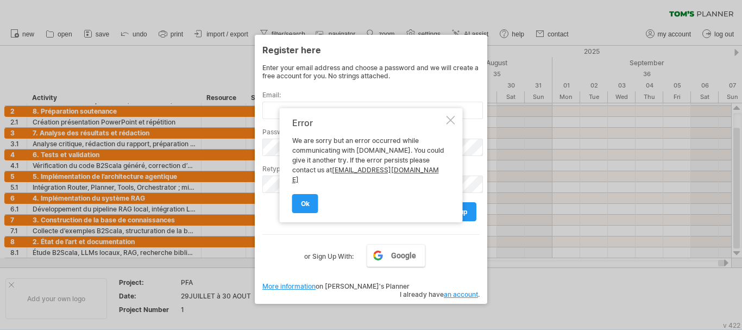
click at [449, 130] on div "Error We are sorry but an error occurred while communicating with [DOMAIN_NAME]…" at bounding box center [371, 165] width 183 height 114
click at [451, 124] on div at bounding box center [451, 120] width 9 height 9
